Goal: Task Accomplishment & Management: Complete application form

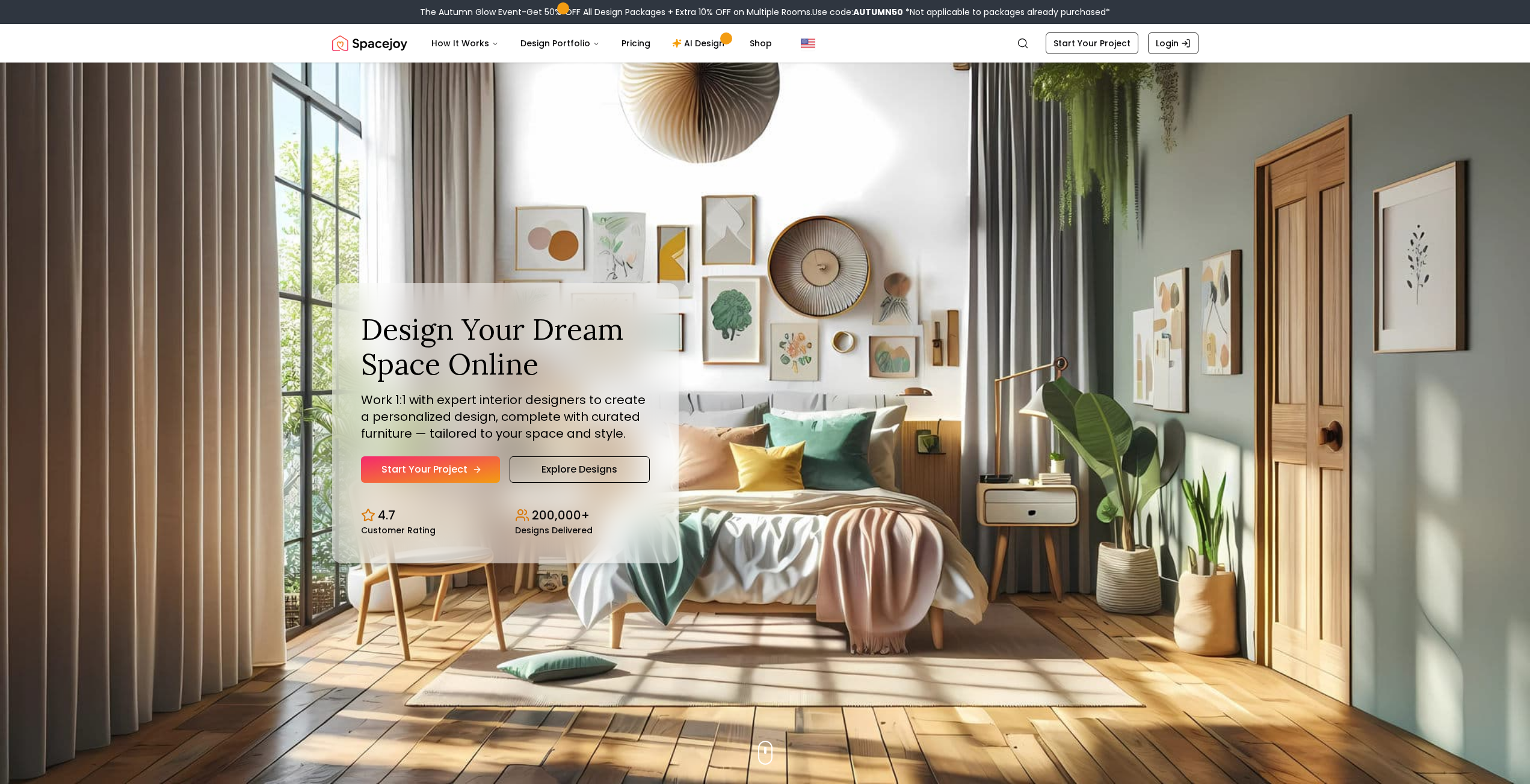
click at [428, 465] on link "Start Your Project" at bounding box center [430, 469] width 139 height 26
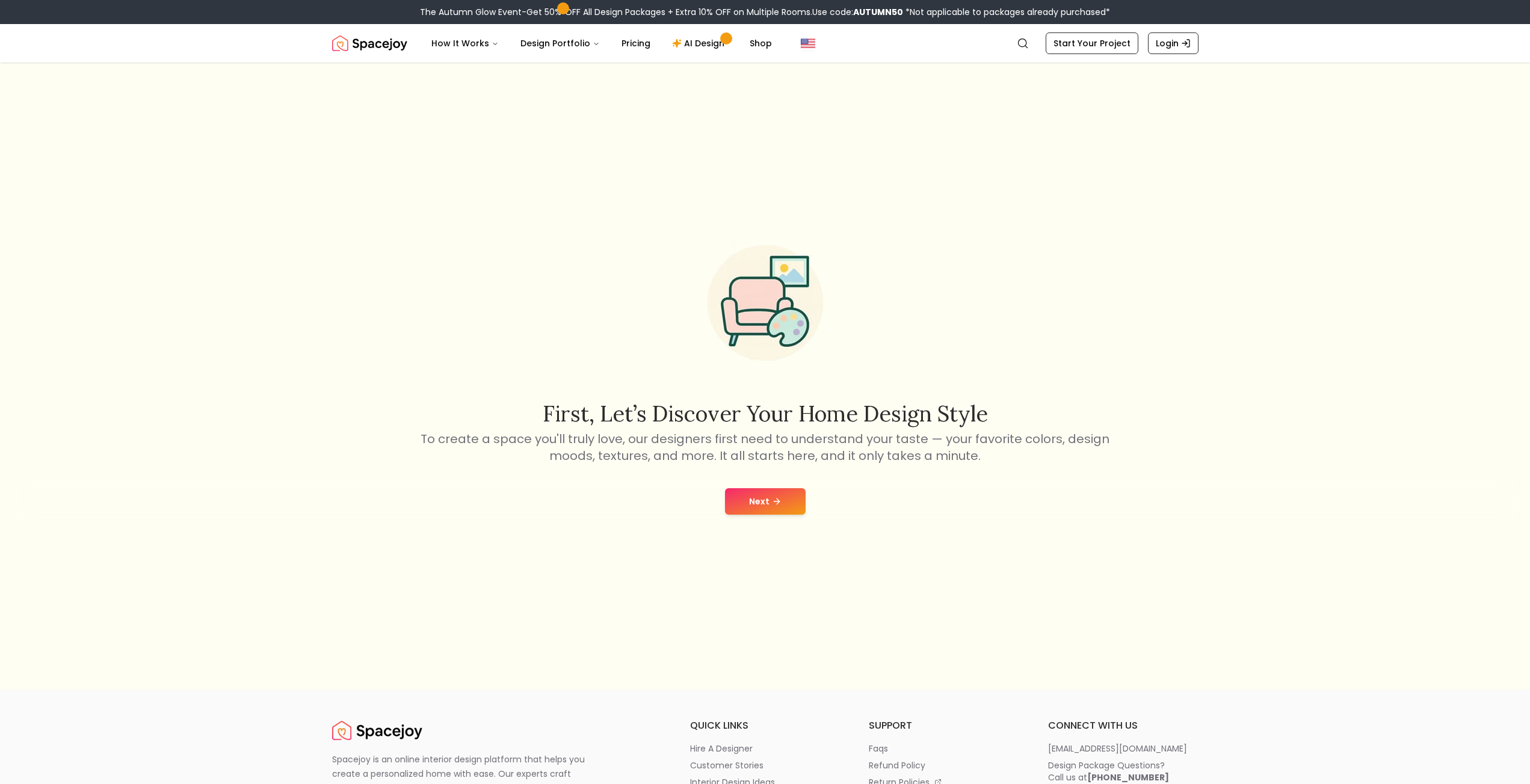
click at [740, 508] on button "Next" at bounding box center [765, 501] width 80 height 26
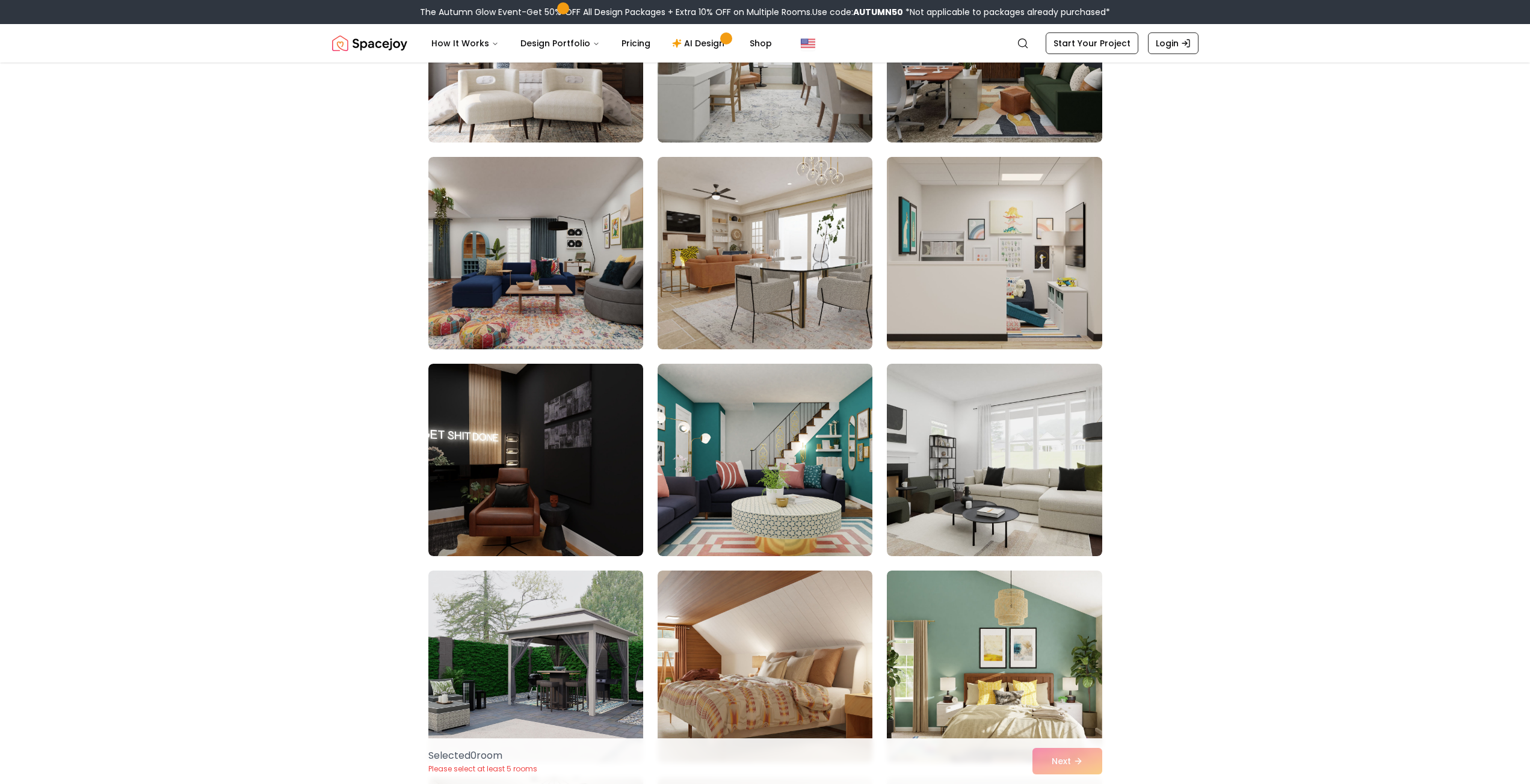
scroll to position [421, 0]
